Goal: Task Accomplishment & Management: Manage account settings

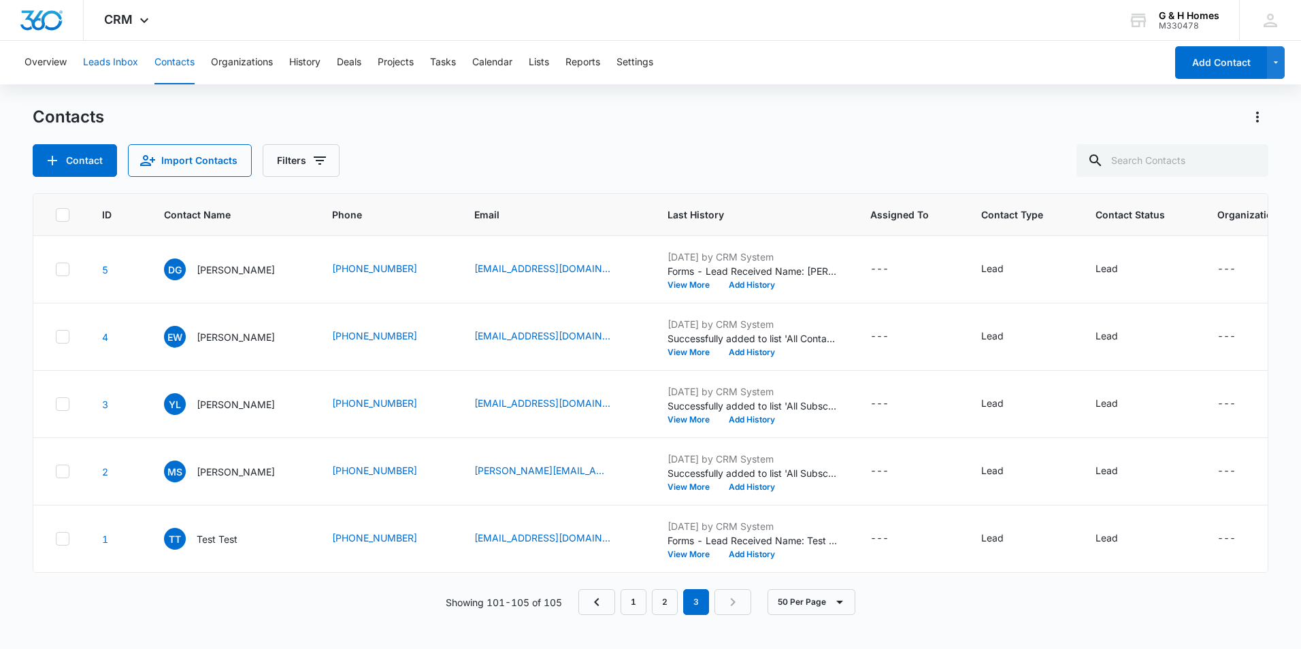
click at [104, 62] on button "Leads Inbox" at bounding box center [110, 63] width 55 height 44
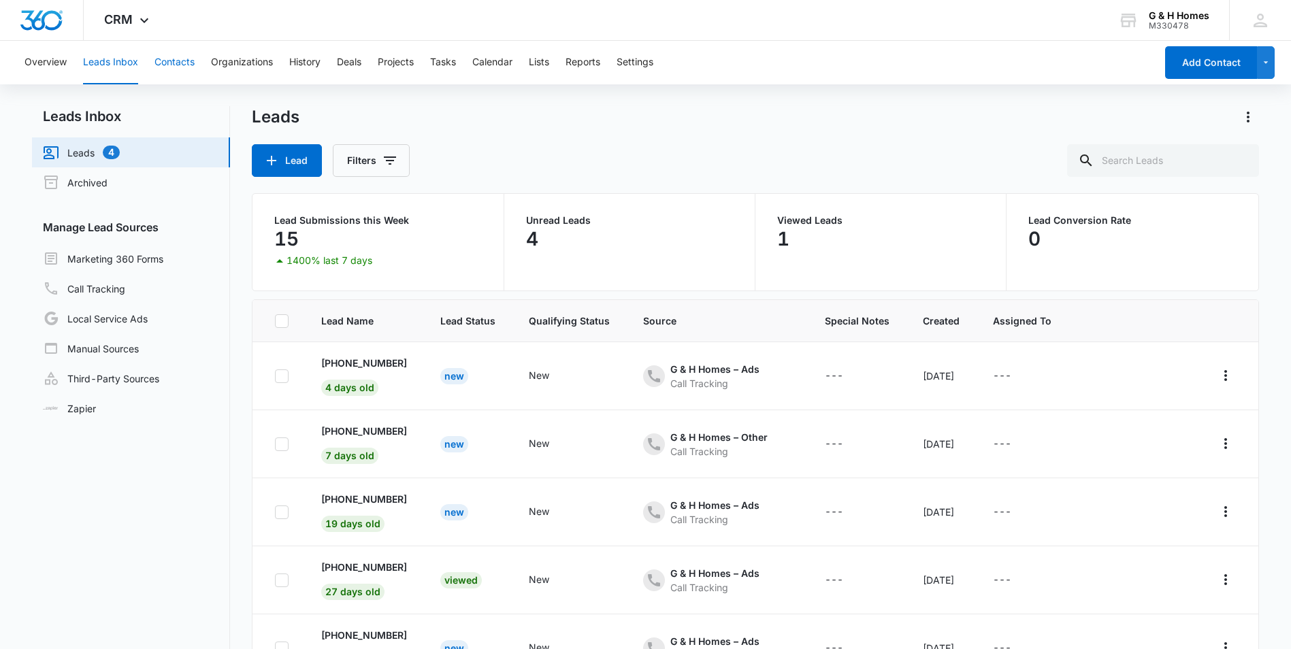
click at [167, 59] on button "Contacts" at bounding box center [174, 63] width 40 height 44
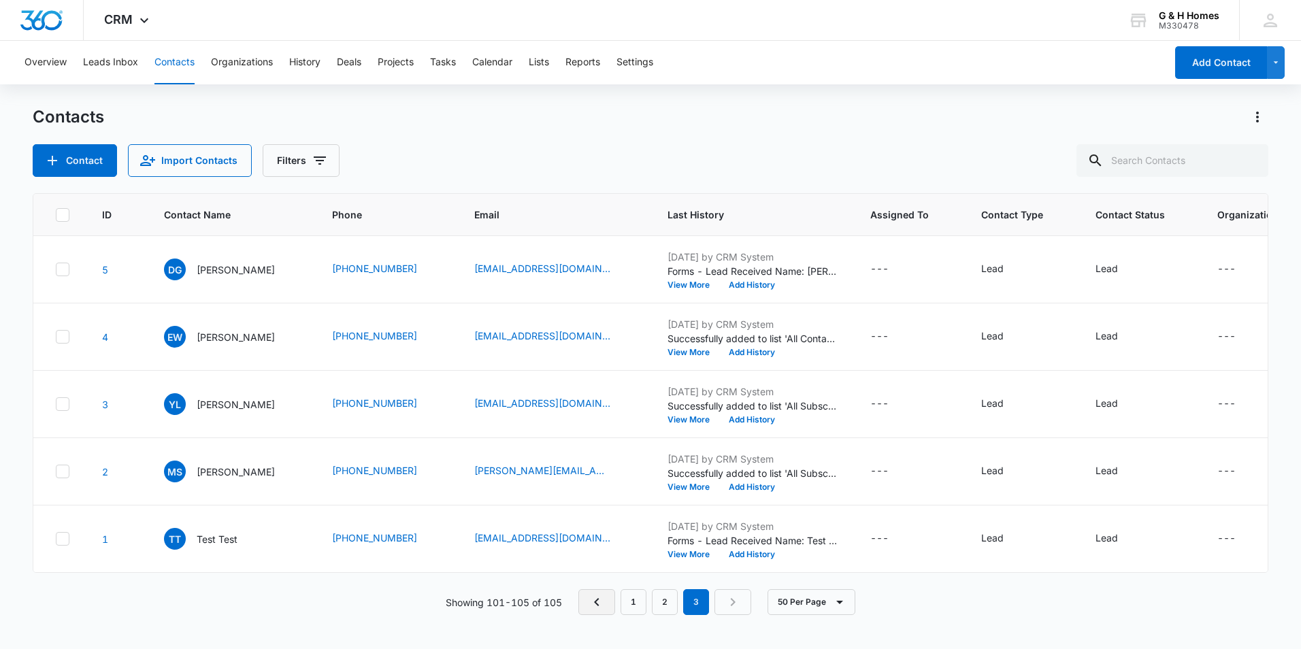
click at [603, 610] on icon "Previous Page" at bounding box center [597, 602] width 16 height 16
